Goal: Task Accomplishment & Management: Complete application form

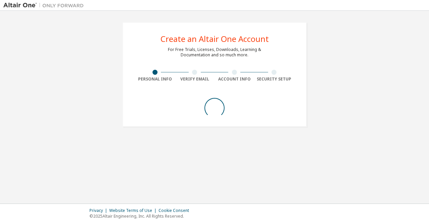
click at [224, 66] on div "Create an Altair One Account For Free Trials, Licenses, Downloads, Learning & D…" at bounding box center [214, 74] width 184 height 105
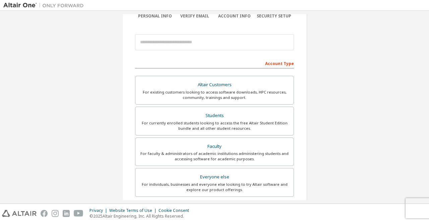
scroll to position [62, 0]
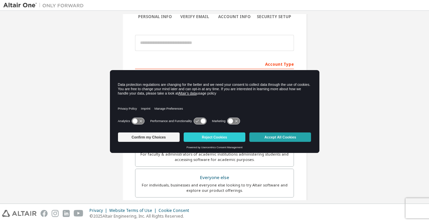
click at [267, 134] on button "Accept All Cookies" at bounding box center [280, 136] width 62 height 9
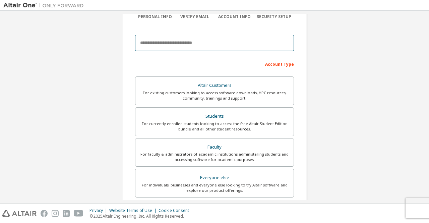
click at [201, 49] on input "email" at bounding box center [214, 43] width 159 height 16
paste input "**********"
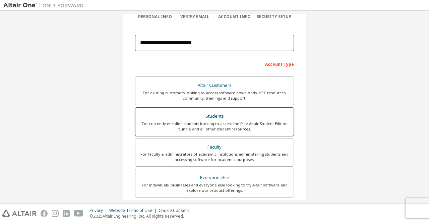
type input "**********"
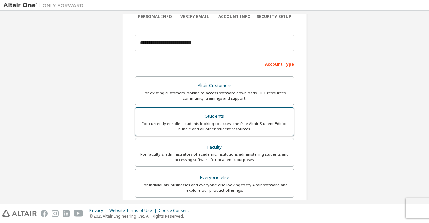
click at [225, 119] on div "Students" at bounding box center [214, 116] width 150 height 9
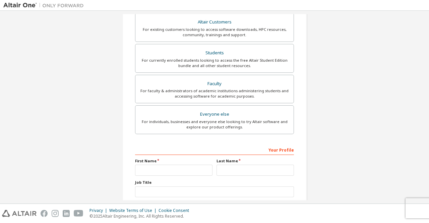
scroll to position [167, 0]
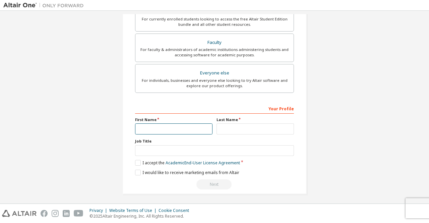
click at [185, 124] on input "text" at bounding box center [173, 128] width 77 height 11
type input "***"
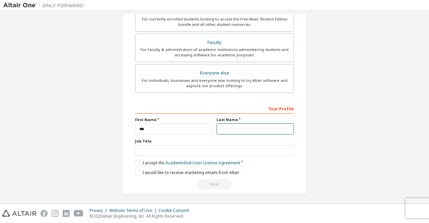
click at [250, 130] on input "text" at bounding box center [254, 128] width 77 height 11
type input "****"
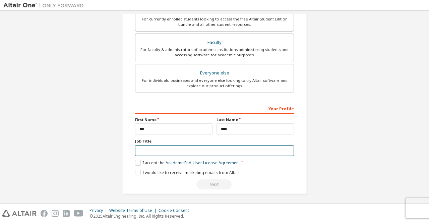
click at [205, 150] on input "text" at bounding box center [214, 150] width 159 height 11
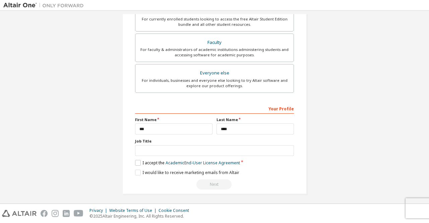
click at [139, 160] on label "I accept the Academic End-User License Agreement" at bounding box center [187, 163] width 105 height 6
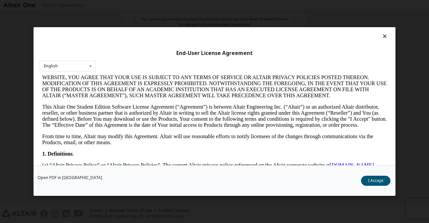
scroll to position [62, 0]
click at [91, 65] on icon at bounding box center [90, 66] width 8 height 10
drag, startPoint x: 130, startPoint y: 140, endPoint x: 154, endPoint y: 105, distance: 42.7
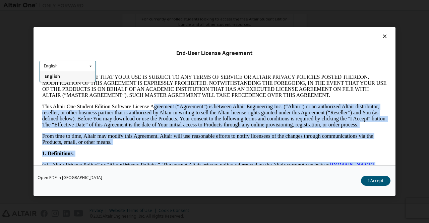
drag, startPoint x: 154, startPoint y: 105, endPoint x: 397, endPoint y: 207, distance: 263.5
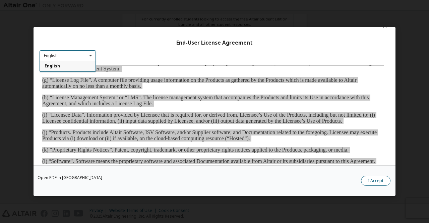
click at [376, 178] on button "I Accept" at bounding box center [375, 181] width 29 height 10
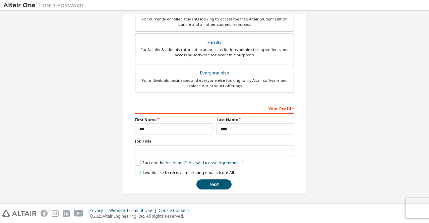
click at [137, 172] on label "I would like to receive marketing emails from Altair" at bounding box center [187, 173] width 104 height 6
click at [217, 183] on button "Next" at bounding box center [213, 184] width 35 height 10
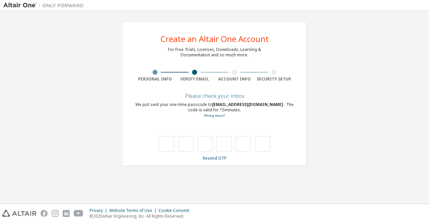
type input "*"
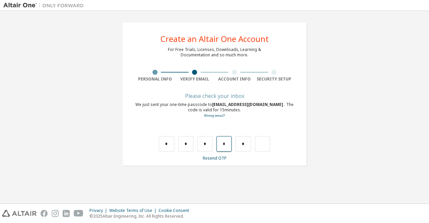
click at [227, 144] on input "*" at bounding box center [223, 143] width 15 height 15
click at [227, 144] on input "text" at bounding box center [223, 143] width 15 height 15
type input "*"
click at [245, 143] on input "text" at bounding box center [243, 143] width 15 height 15
type input "*"
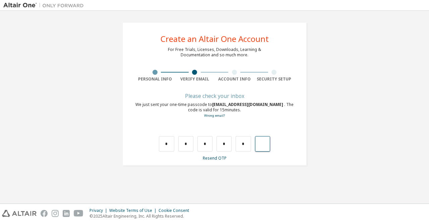
type input "*"
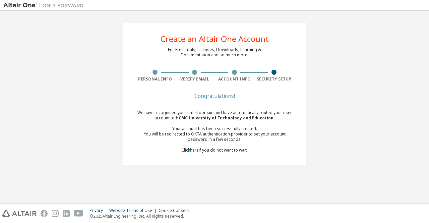
click at [224, 152] on div "We have recognised your email domain and have automatically routed your user ac…" at bounding box center [214, 131] width 159 height 43
click at [194, 151] on link "here" at bounding box center [194, 150] width 9 height 6
